Goal: Navigation & Orientation: Find specific page/section

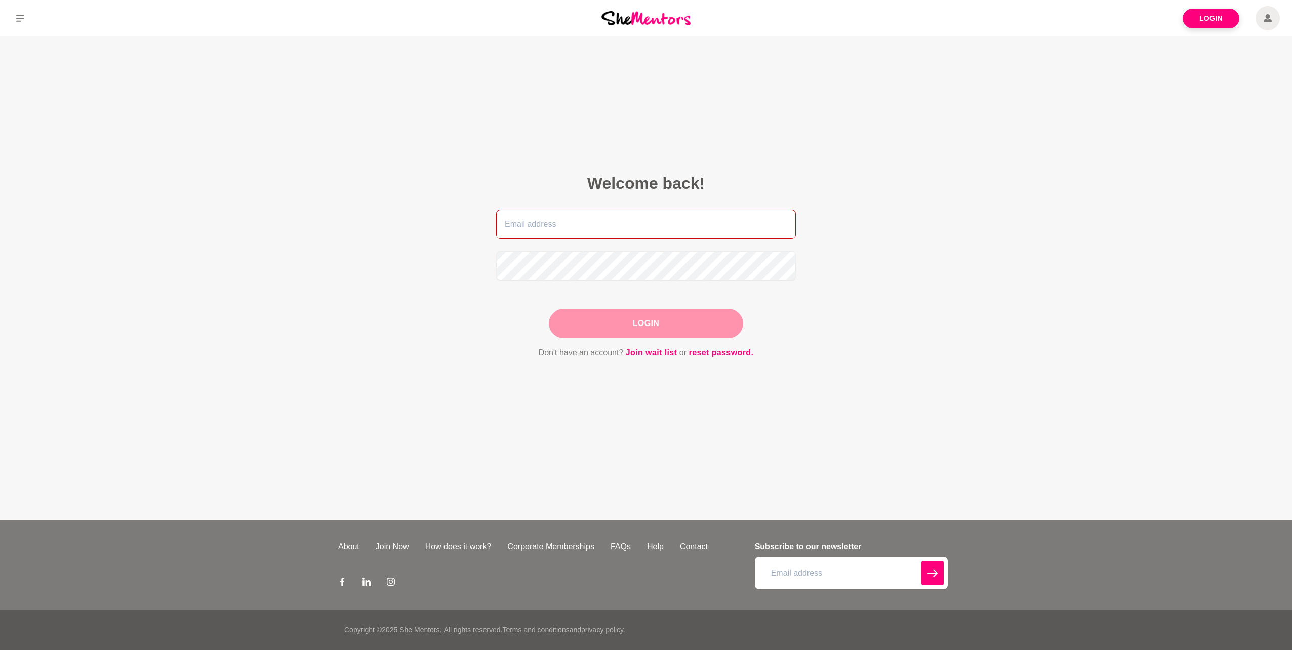
click at [549, 227] on input "email" at bounding box center [646, 224] width 300 height 29
type input "[PERSON_NAME][EMAIL_ADDRESS][DOMAIN_NAME]"
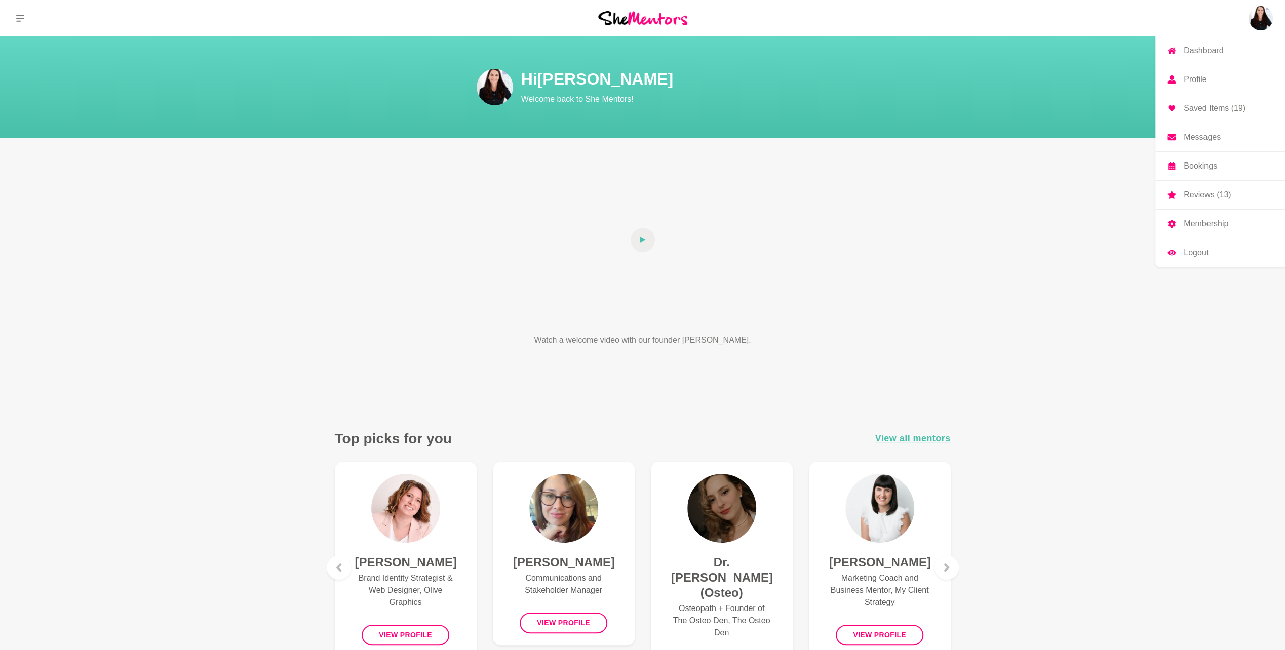
drag, startPoint x: 1217, startPoint y: 109, endPoint x: 1202, endPoint y: 113, distance: 16.1
click at [1217, 109] on p "Saved Items (19)" at bounding box center [1214, 108] width 62 height 8
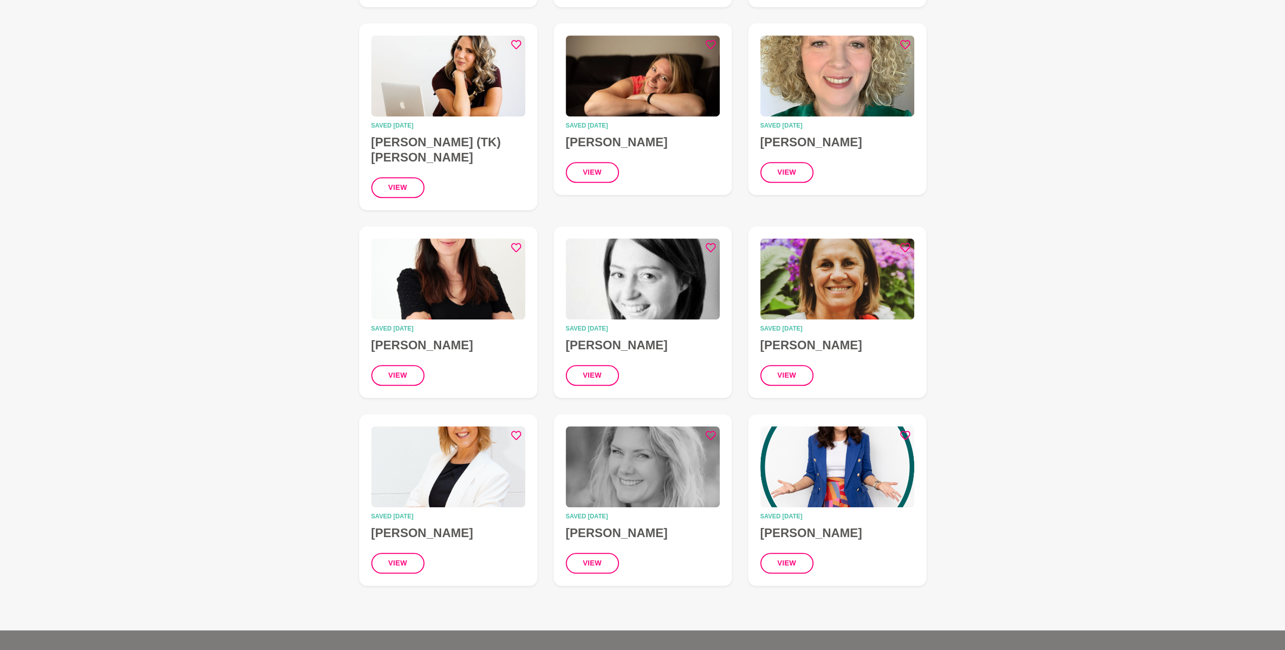
scroll to position [709, 0]
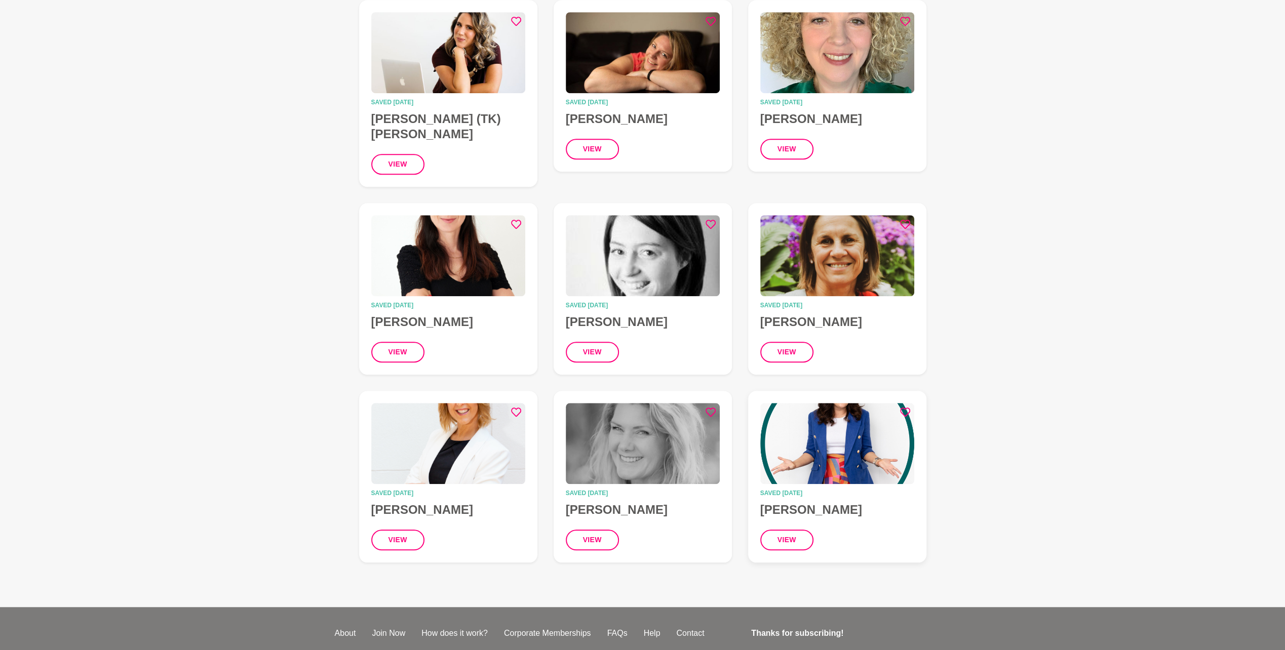
click at [829, 439] on img at bounding box center [837, 443] width 154 height 81
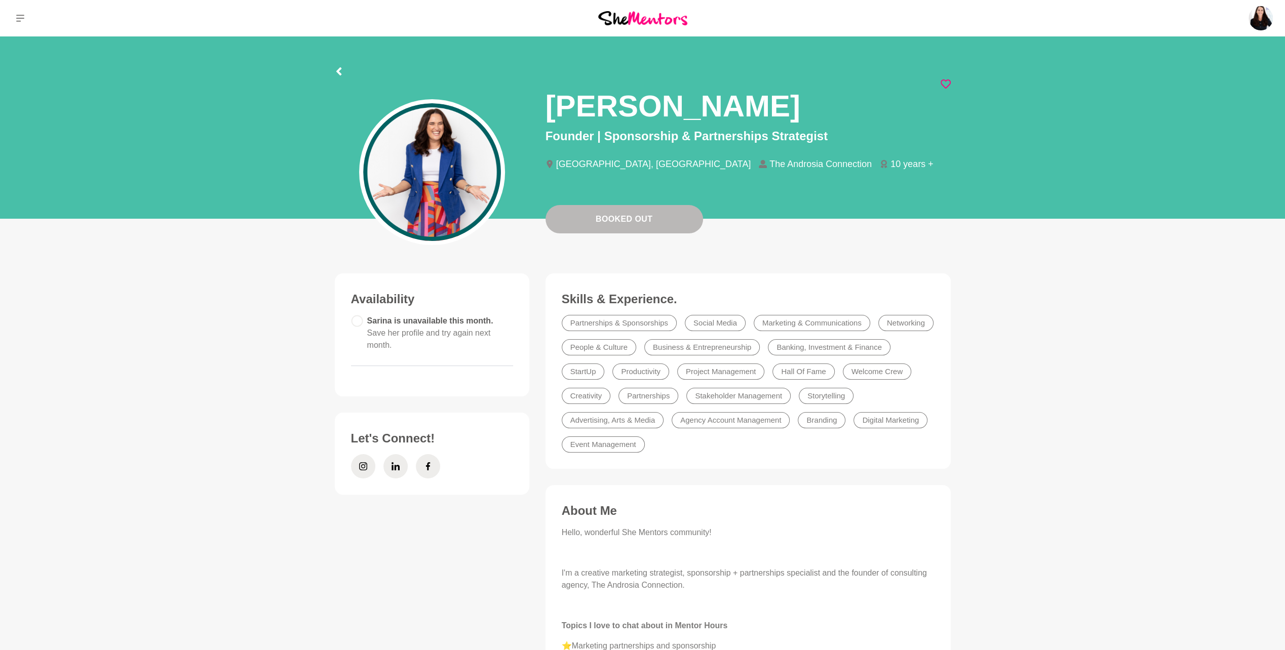
click at [333, 70] on section "[PERSON_NAME] Founder | Sponsorship & Partnerships Strategist [GEOGRAPHIC_DATA]…" at bounding box center [643, 130] width 648 height 188
click at [336, 69] on icon at bounding box center [339, 71] width 8 height 8
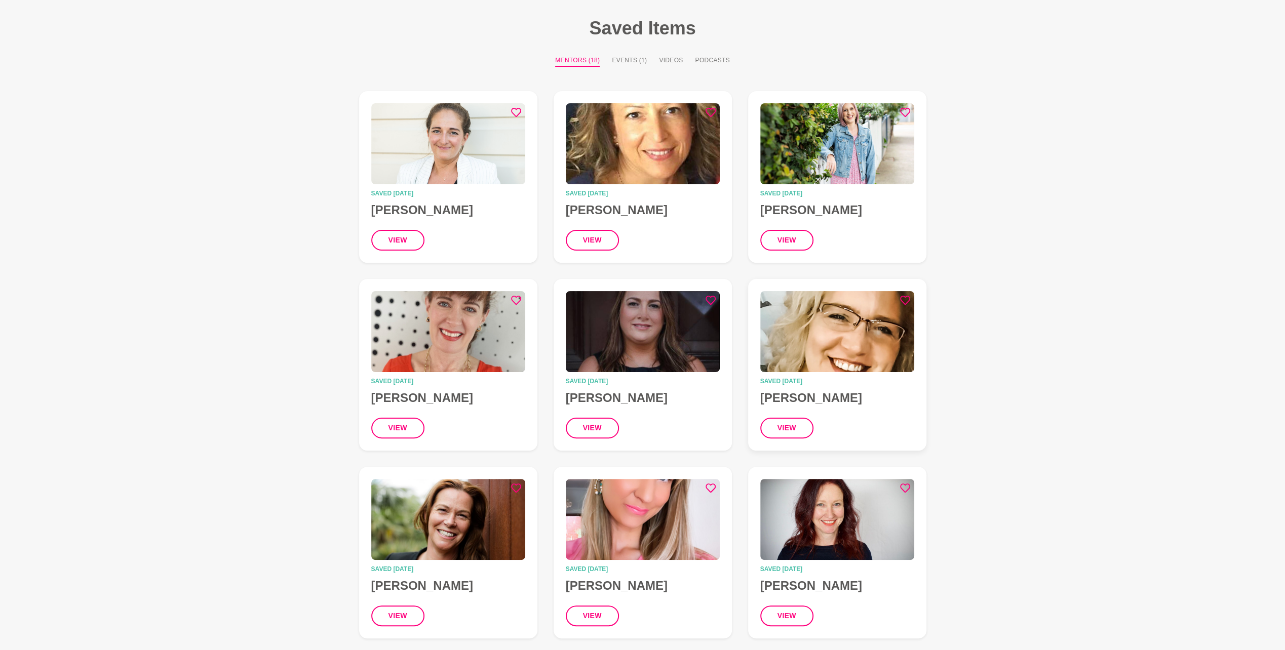
scroll to position [51, 0]
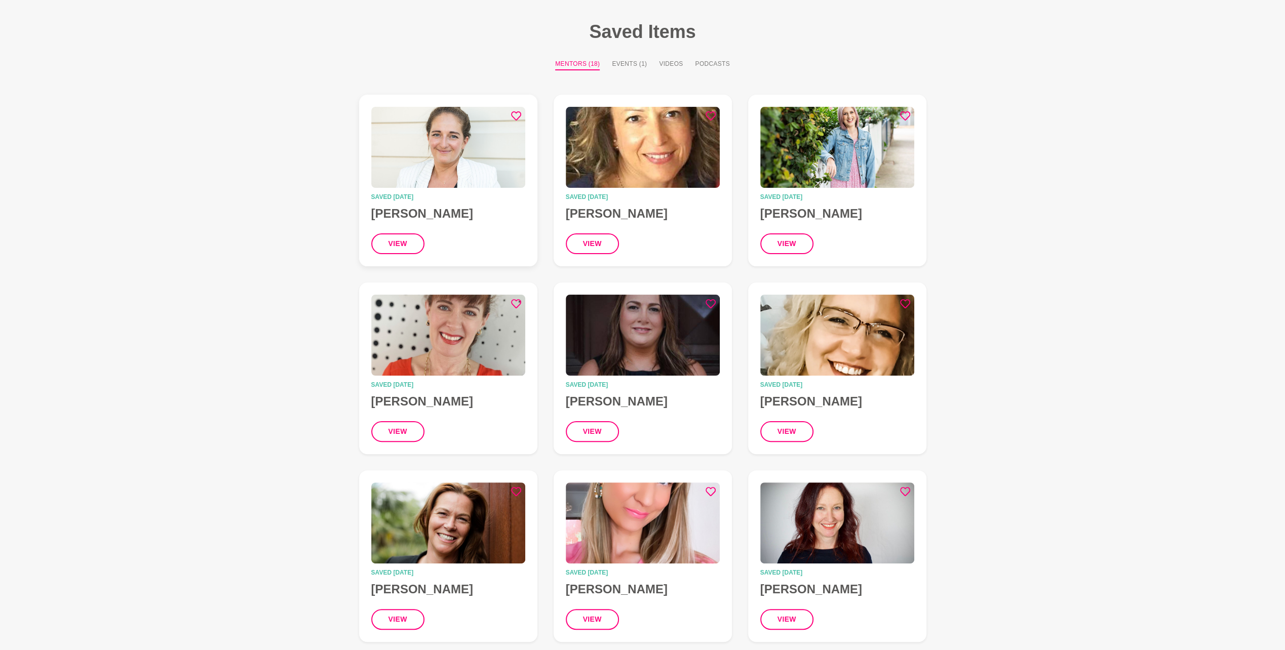
click at [466, 132] on img at bounding box center [448, 147] width 154 height 81
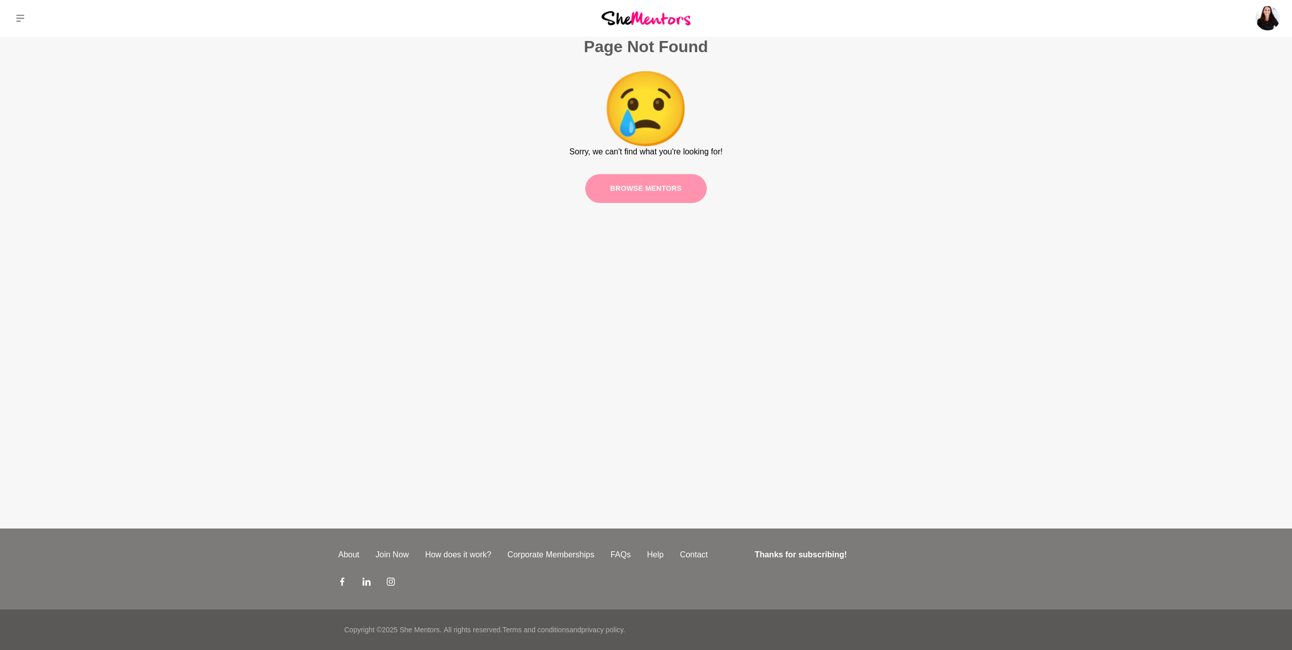
click at [642, 188] on link "Browse mentors" at bounding box center [646, 188] width 122 height 29
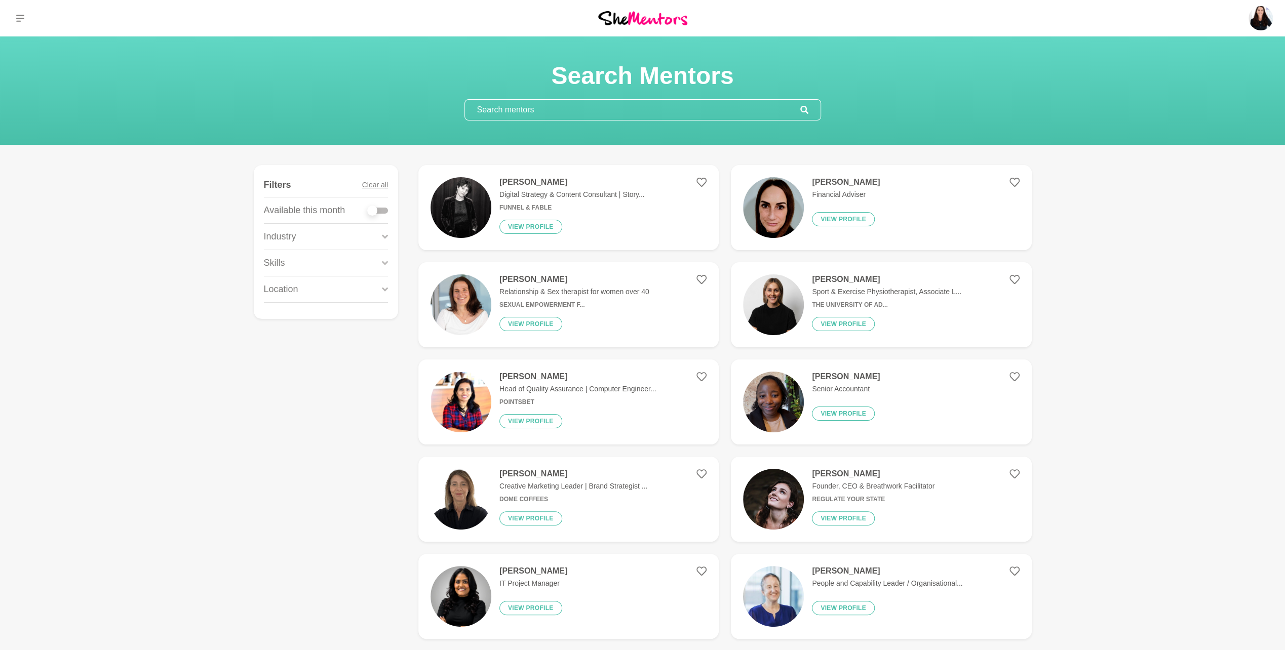
click at [643, 15] on img at bounding box center [642, 18] width 89 height 14
